Goal: Task Accomplishment & Management: Manage account settings

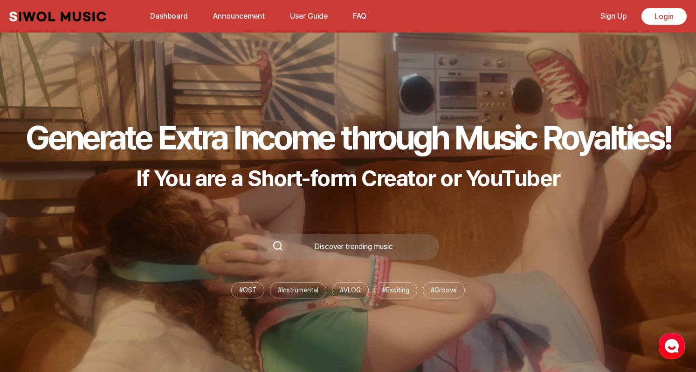
click at [665, 21] on link "Login" at bounding box center [663, 16] width 45 height 17
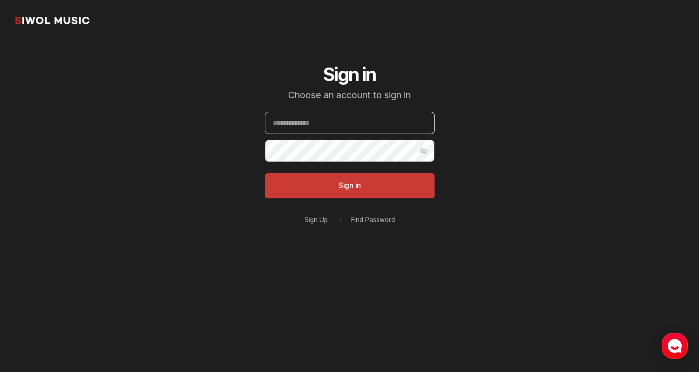
type input "******"
click at [349, 186] on button "Sign in" at bounding box center [350, 185] width 170 height 25
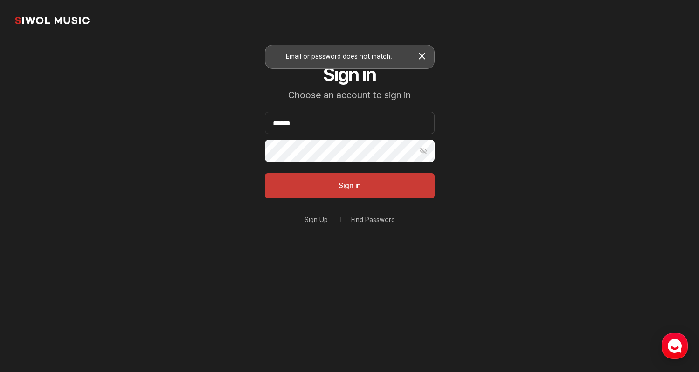
click at [349, 186] on button "Sign in" at bounding box center [350, 185] width 170 height 25
click at [313, 221] on link "Sign Up" at bounding box center [315, 220] width 23 height 7
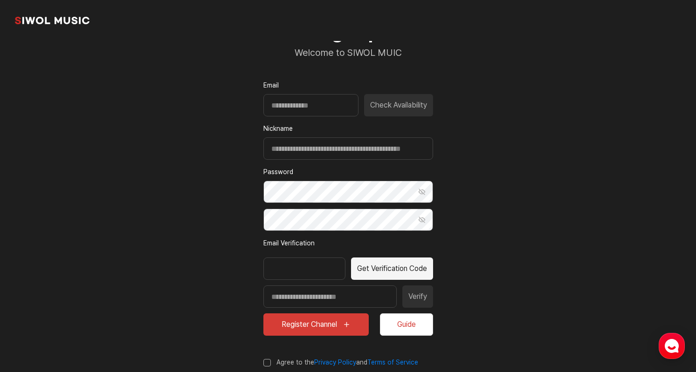
scroll to position [49, 0]
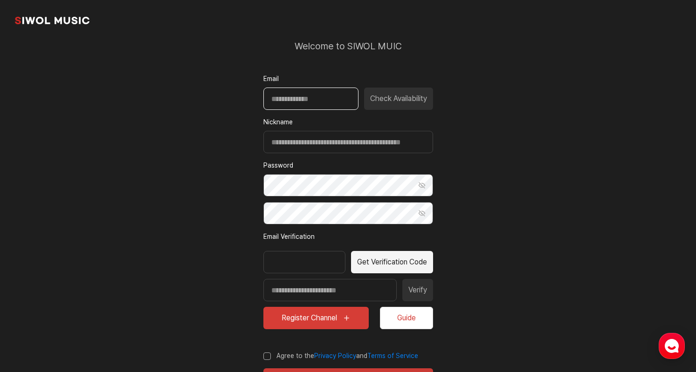
click at [325, 104] on input "Email" at bounding box center [310, 99] width 95 height 22
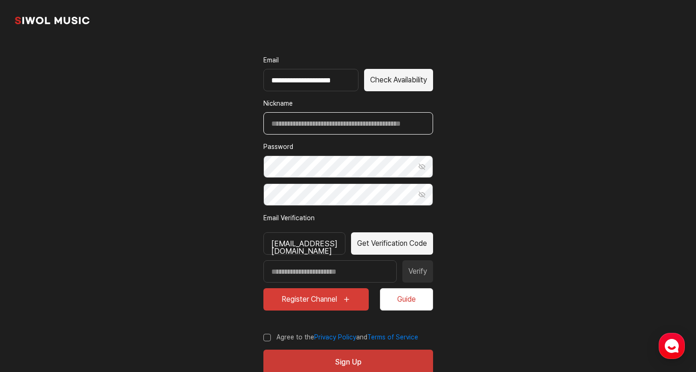
scroll to position [78, 0]
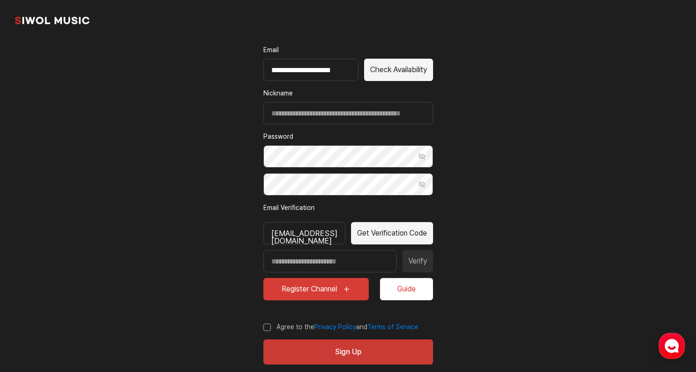
click at [390, 236] on button "Get Verification Code" at bounding box center [392, 233] width 82 height 22
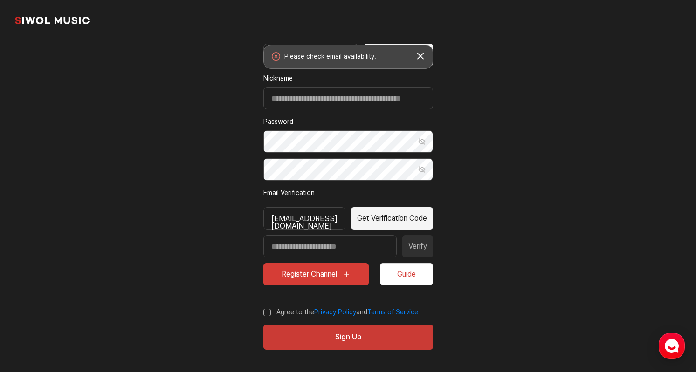
scroll to position [92, 0]
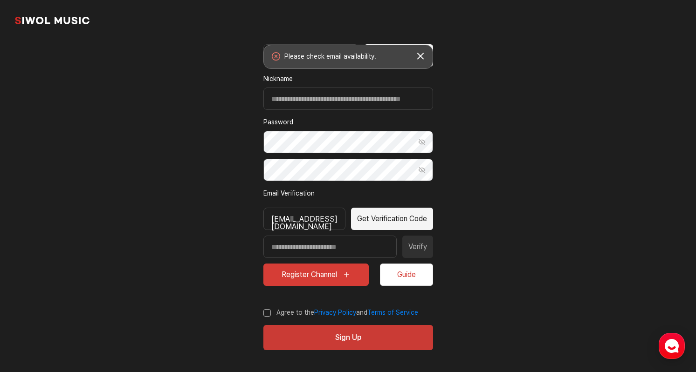
click at [267, 315] on label "Agree to the Privacy Policy and Terms of Service" at bounding box center [340, 312] width 155 height 9
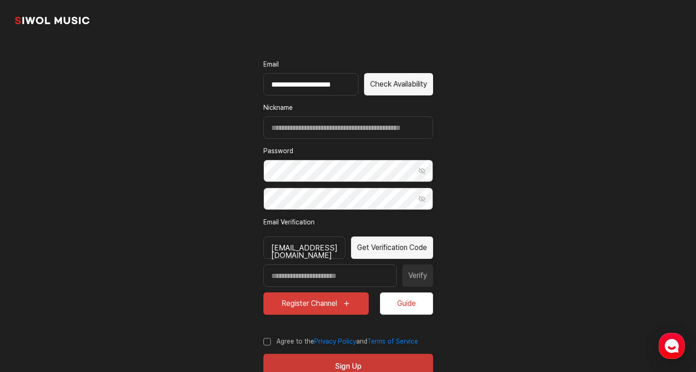
scroll to position [62, 0]
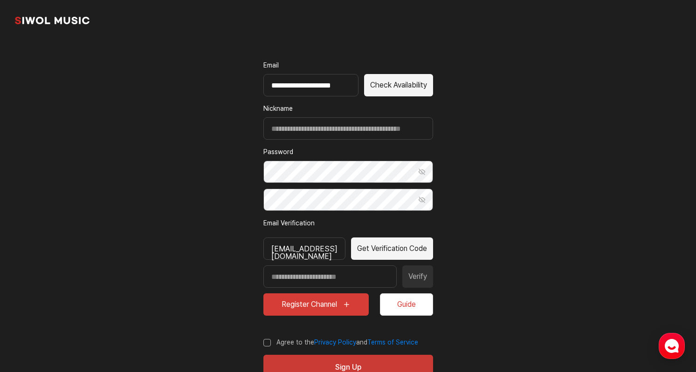
click at [398, 91] on button "Check Availability" at bounding box center [398, 85] width 69 height 22
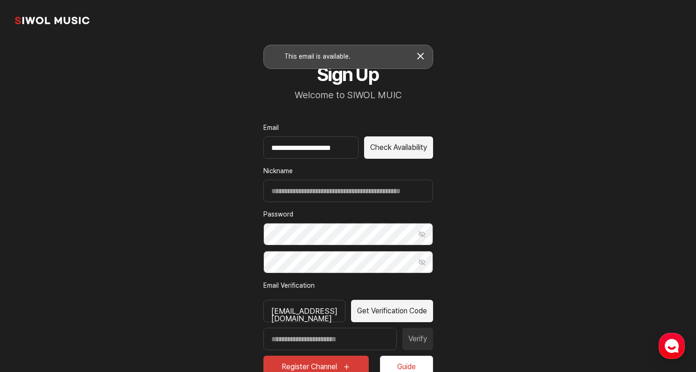
scroll to position [0, 0]
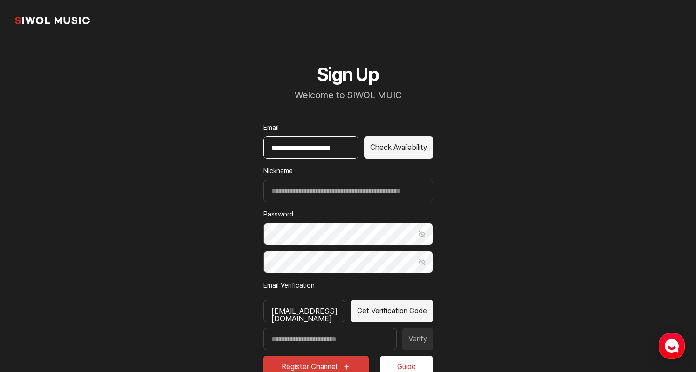
click at [309, 148] on input "**********" at bounding box center [310, 148] width 95 height 22
type input "**********"
click at [381, 150] on button "Check Availability" at bounding box center [398, 148] width 69 height 22
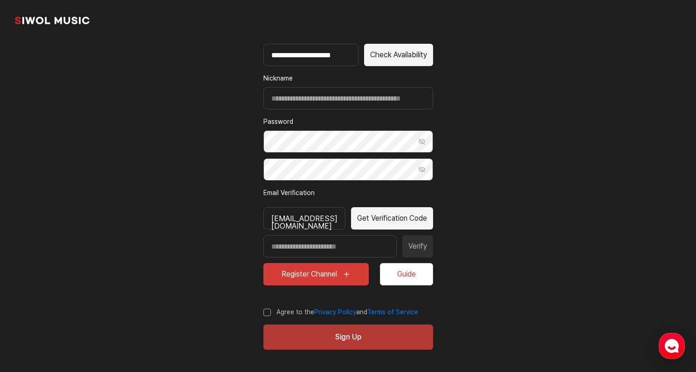
scroll to position [92, 0]
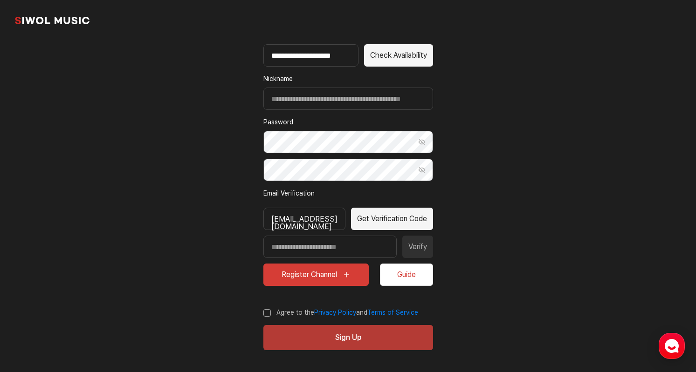
click at [331, 336] on button "Sign Up" at bounding box center [348, 337] width 170 height 25
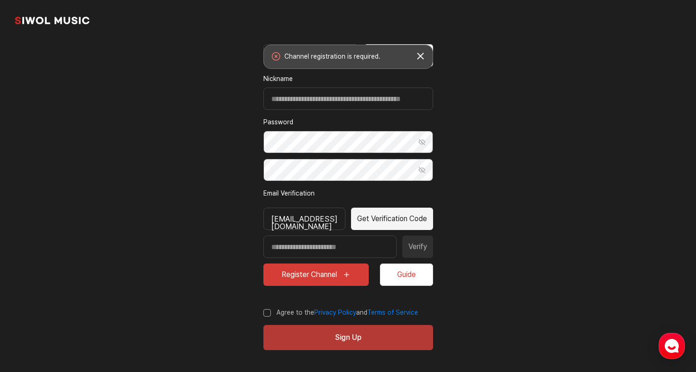
click at [331, 336] on button "Sign Up" at bounding box center [348, 337] width 170 height 25
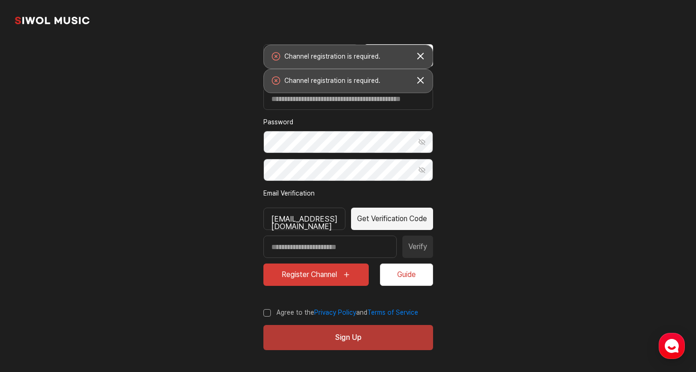
click at [331, 336] on button "Sign Up" at bounding box center [348, 337] width 170 height 25
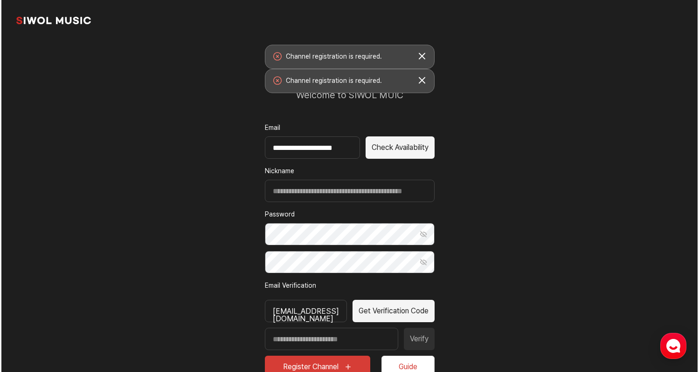
scroll to position [0, 0]
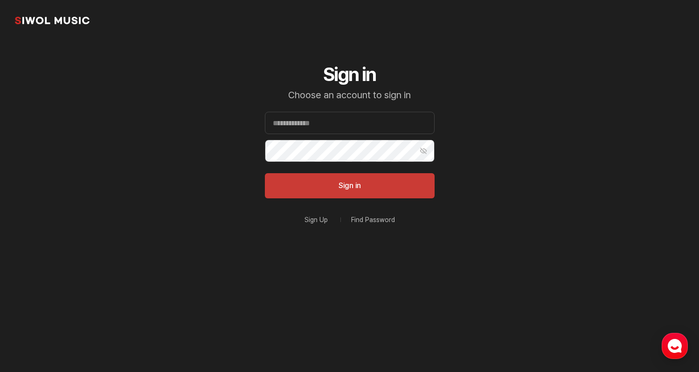
click at [230, 222] on section "Siwol Music Sign in Choose an account to sign in Email Password Show Password S…" at bounding box center [349, 149] width 699 height 298
click at [340, 128] on input "Email" at bounding box center [350, 123] width 170 height 22
type input "******"
click at [423, 146] on button "Show Password" at bounding box center [423, 151] width 22 height 22
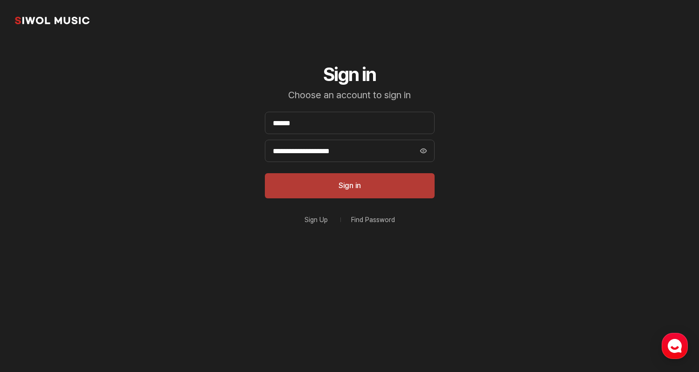
click at [368, 190] on button "Sign in" at bounding box center [350, 185] width 170 height 25
click at [365, 220] on link "Find Password" at bounding box center [373, 220] width 44 height 7
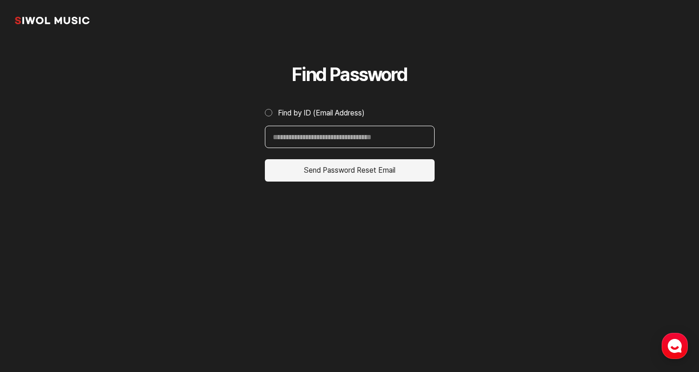
click at [362, 144] on input "Find by ID (Email Address)" at bounding box center [350, 137] width 170 height 22
type input "**********"
click at [349, 171] on button "Send Password Reset Email" at bounding box center [350, 170] width 170 height 22
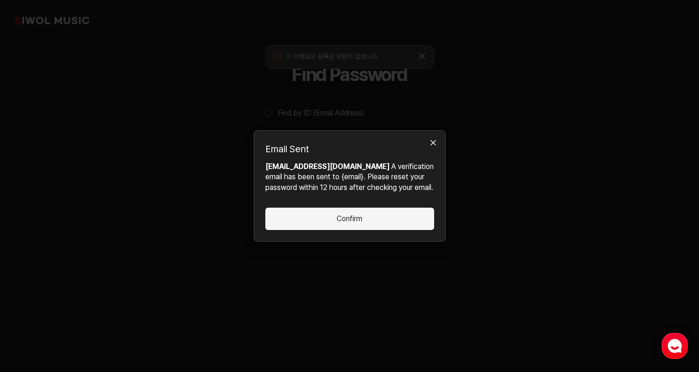
click at [353, 220] on button "Confirm" at bounding box center [349, 219] width 169 height 22
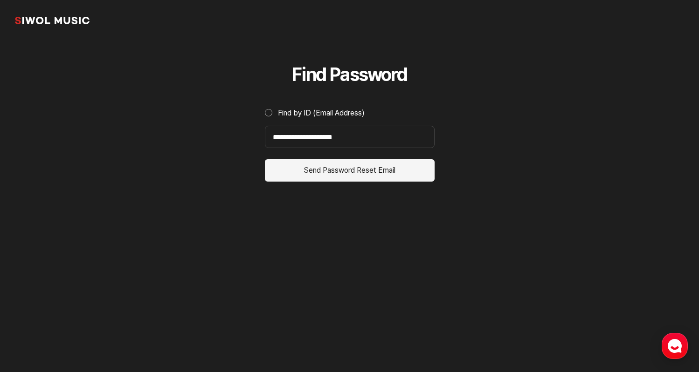
click at [383, 175] on button "Send Password Reset Email" at bounding box center [350, 170] width 170 height 22
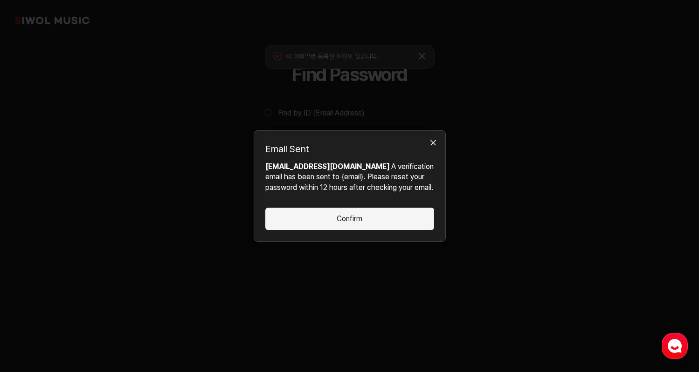
click at [377, 173] on p "ranjandobal@gmail.com A verification email has been sent to {email}. Please res…" at bounding box center [349, 177] width 169 height 31
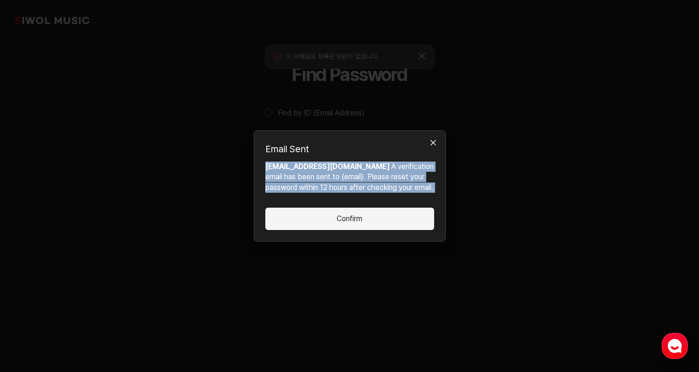
click at [383, 177] on p "ranjandobal@gmail.com A verification email has been sent to {email}. Please res…" at bounding box center [349, 177] width 169 height 31
